Goal: Task Accomplishment & Management: Manage account settings

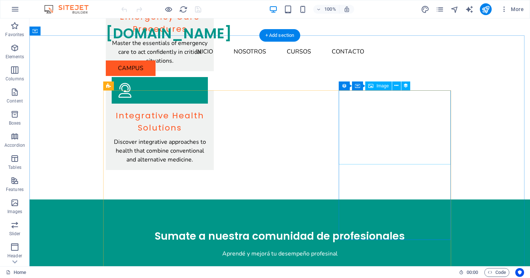
scroll to position [1164, 0]
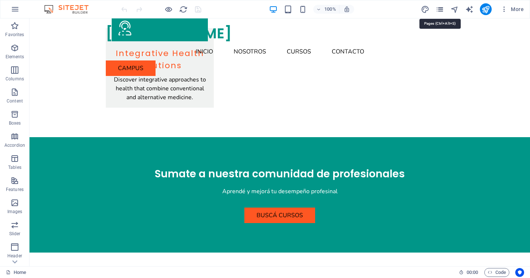
click at [441, 7] on icon "pages" at bounding box center [440, 9] width 8 height 8
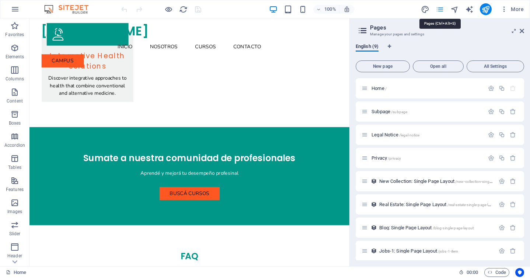
scroll to position [1190, 0]
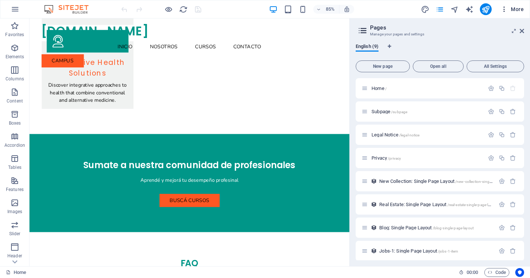
click at [510, 8] on span "More" at bounding box center [512, 9] width 23 height 7
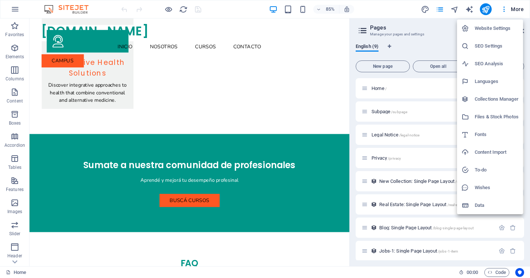
click at [505, 30] on h6 "Website Settings" at bounding box center [497, 28] width 44 height 9
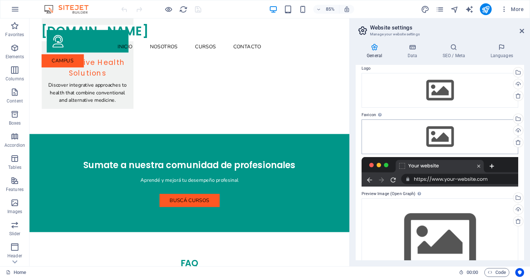
scroll to position [16, 0]
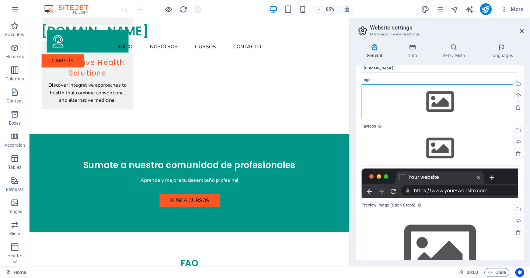
click at [457, 103] on div "Drag files here, click to choose files or select files from Files or our free s…" at bounding box center [440, 101] width 157 height 35
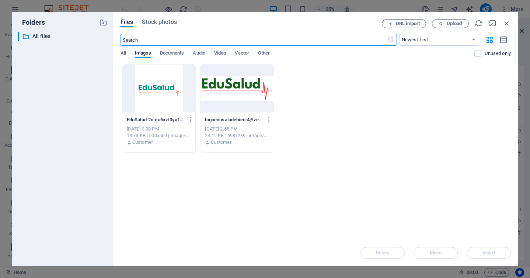
click at [223, 88] on div at bounding box center [237, 89] width 73 height 48
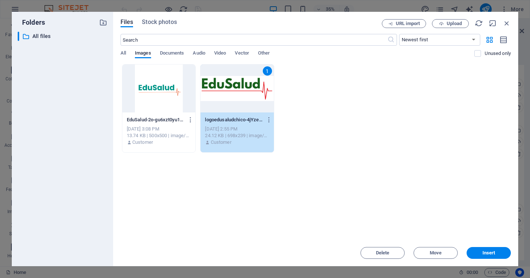
click at [163, 95] on div at bounding box center [158, 89] width 73 height 48
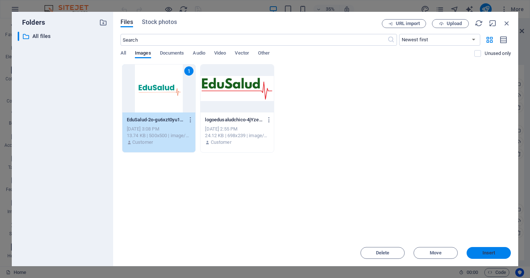
click at [483, 254] on span "Insert" at bounding box center [489, 253] width 13 height 4
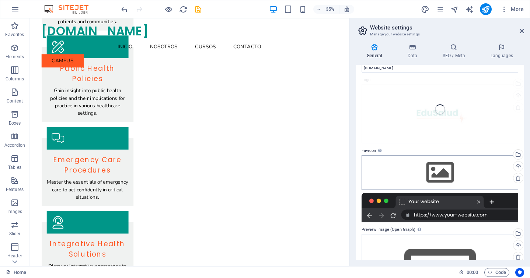
scroll to position [1190, 0]
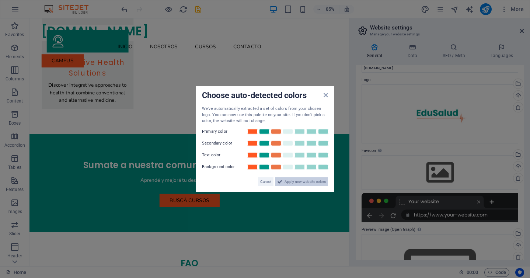
click at [288, 182] on span "Apply new website colors" at bounding box center [305, 181] width 41 height 9
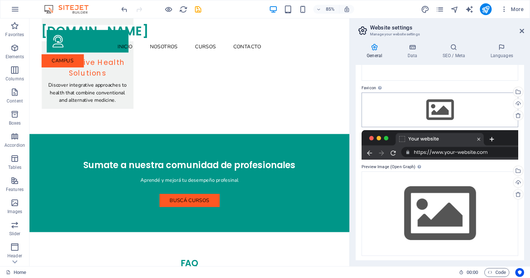
scroll to position [80, 0]
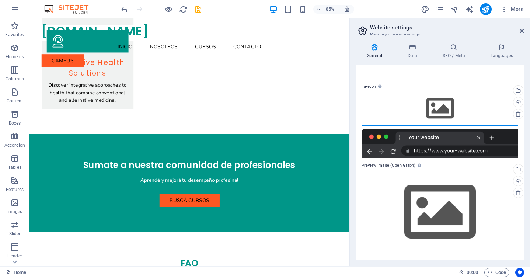
click at [449, 104] on div "Drag files here, click to choose files or select files from Files or our free s…" at bounding box center [440, 108] width 157 height 35
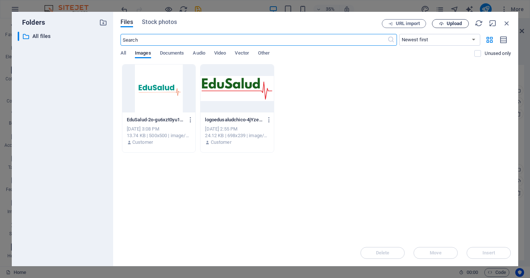
click at [451, 25] on span "Upload" at bounding box center [454, 23] width 15 height 4
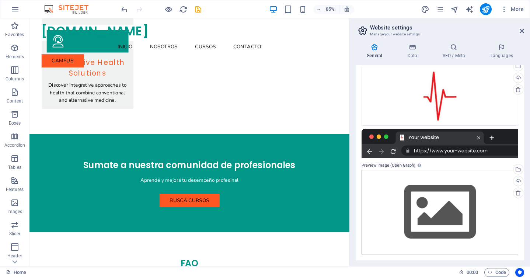
scroll to position [104, 0]
click at [489, 11] on icon "publish" at bounding box center [486, 9] width 8 height 8
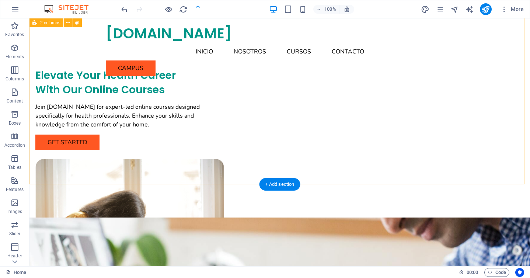
scroll to position [0, 0]
